Goal: Task Accomplishment & Management: Manage account settings

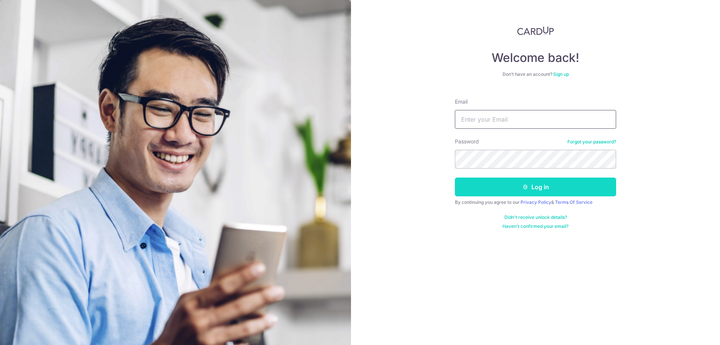
type input "valching411@gmail.com"
click at [498, 185] on button "Log in" at bounding box center [535, 186] width 161 height 19
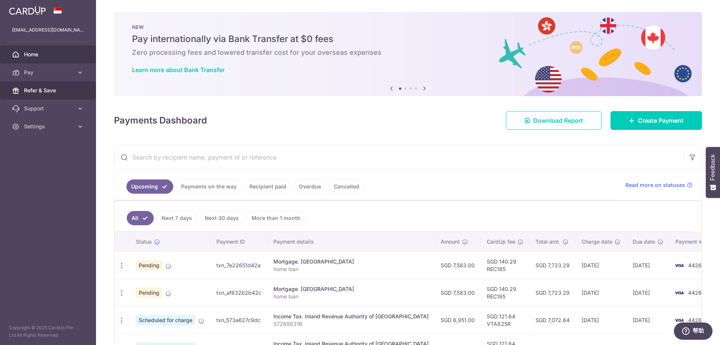
click at [60, 90] on span "Refer & Save" at bounding box center [49, 91] width 50 height 8
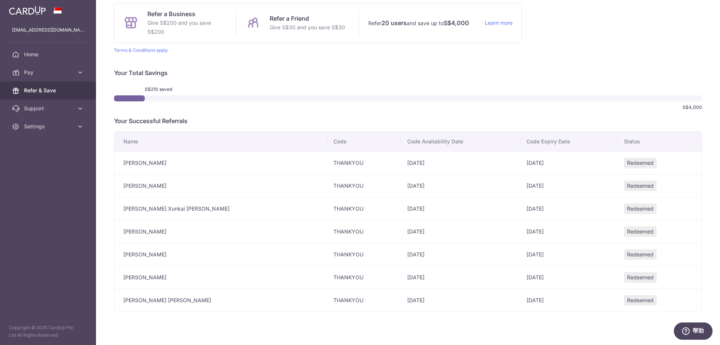
scroll to position [89, 0]
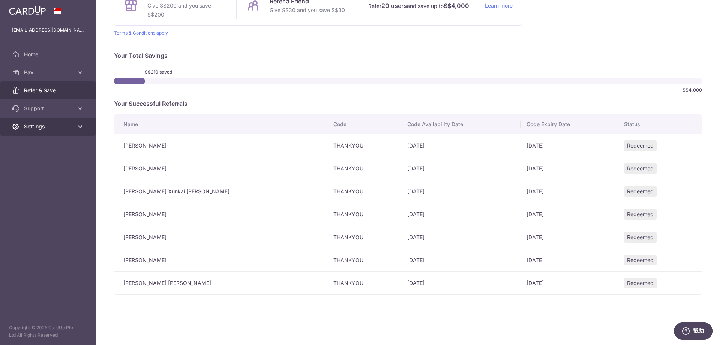
click at [72, 127] on span "Settings" at bounding box center [49, 127] width 50 height 8
click at [47, 162] on span "Logout" at bounding box center [49, 163] width 50 height 8
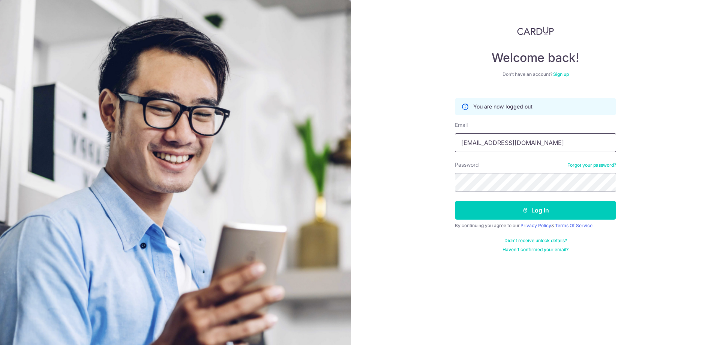
click at [535, 137] on input "[EMAIL_ADDRESS][DOMAIN_NAME]" at bounding box center [535, 142] width 161 height 19
type input "[EMAIL_ADDRESS][DOMAIN_NAME]"
click at [522, 215] on button "Log in" at bounding box center [535, 210] width 161 height 19
